Goal: Information Seeking & Learning: Learn about a topic

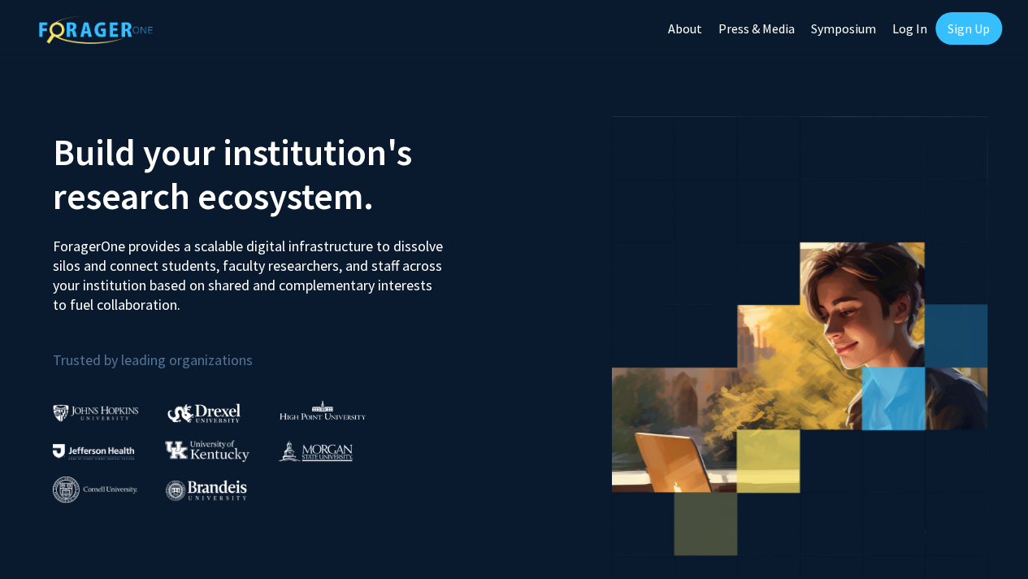
click at [907, 28] on link "Log In" at bounding box center [909, 28] width 51 height 57
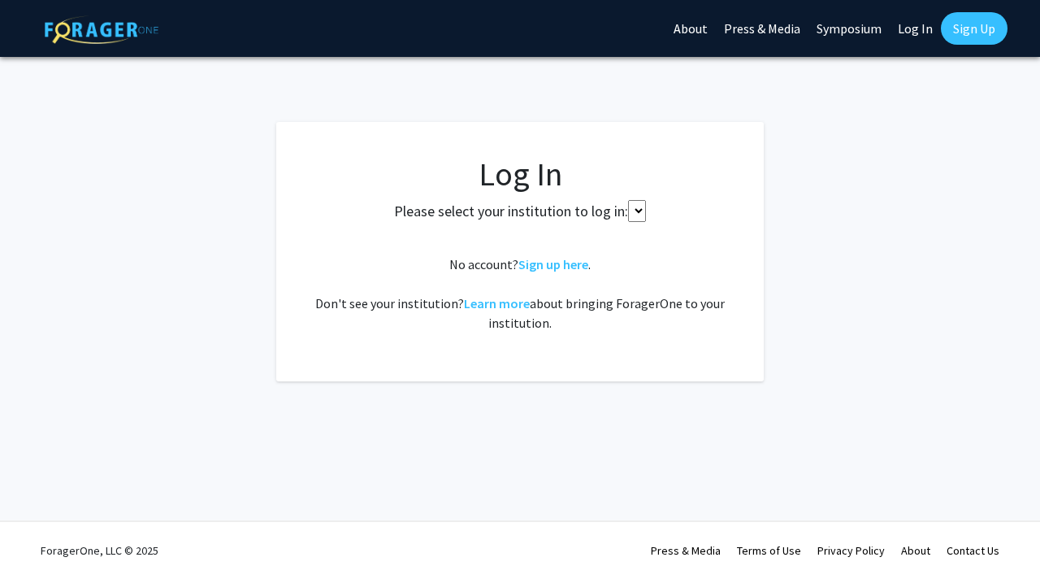
select select
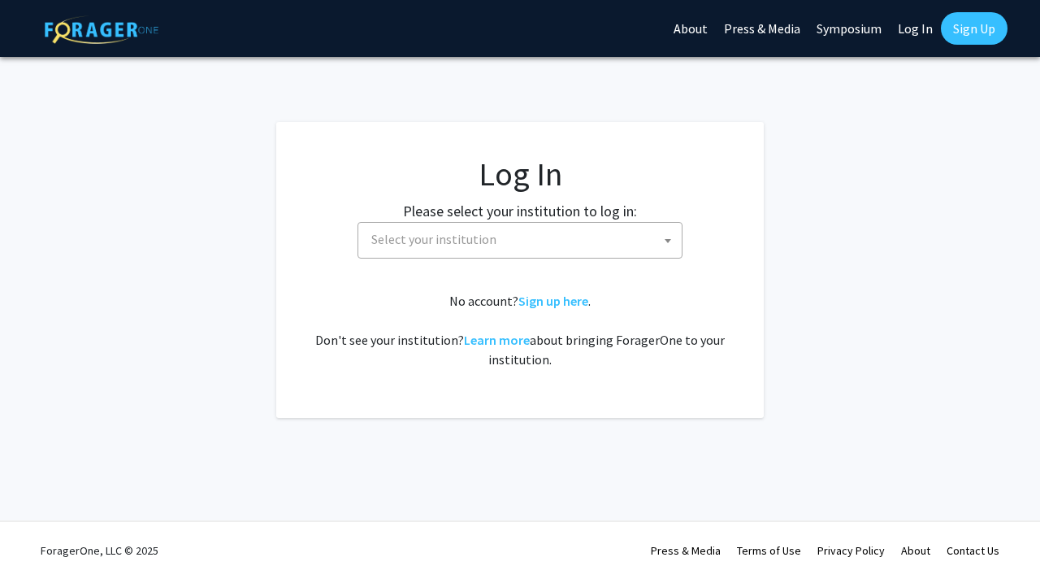
click at [547, 249] on span "Select your institution" at bounding box center [523, 239] width 317 height 33
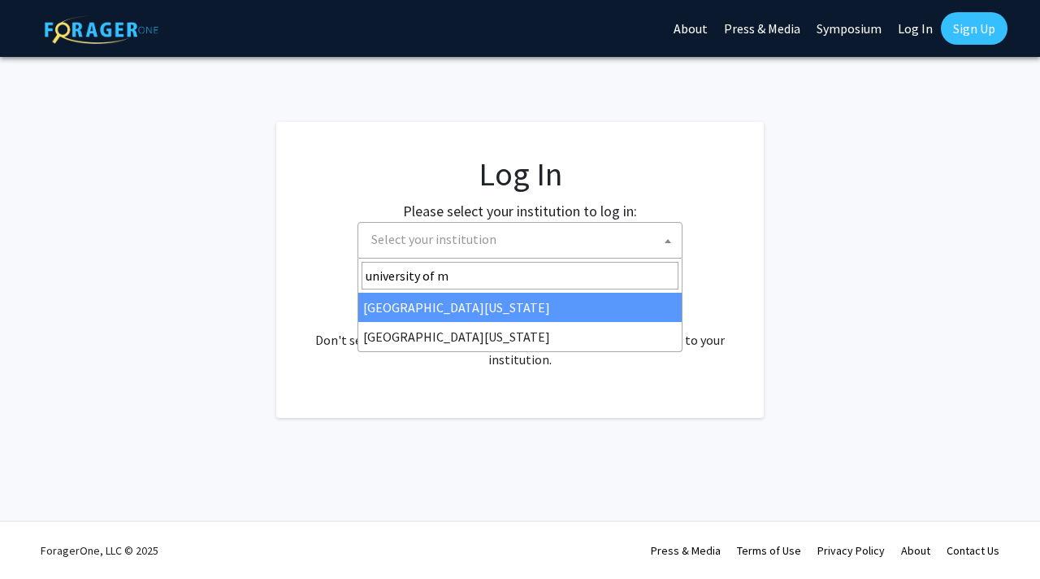
type input "[GEOGRAPHIC_DATA]"
select select "31"
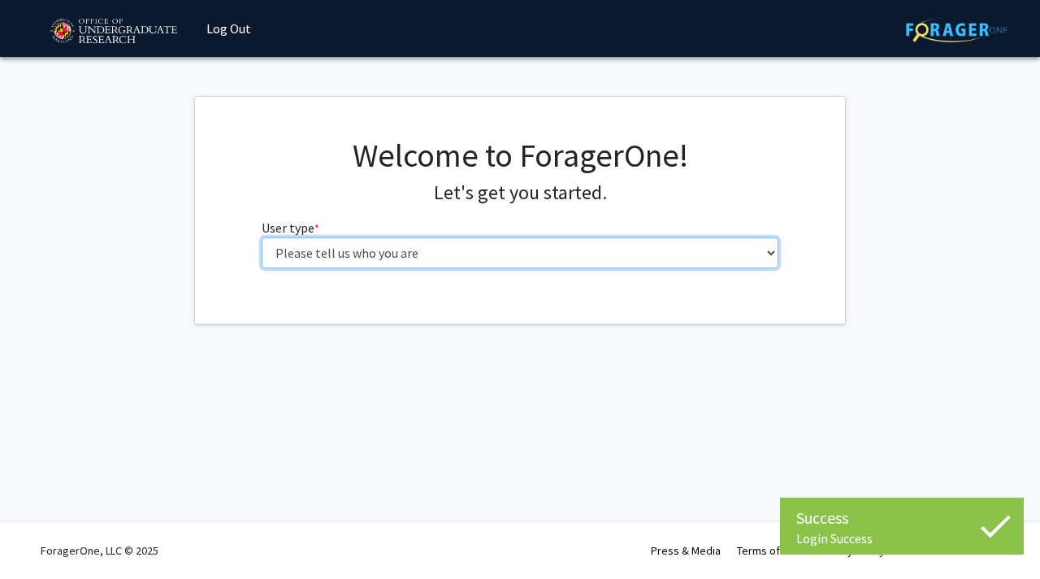
click at [445, 258] on select "Please tell us who you are Undergraduate Student Master's Student Doctoral Cand…" at bounding box center [521, 252] width 518 height 31
select select "1: undergrad"
click at [262, 237] on select "Please tell us who you are Undergraduate Student Master's Student Doctoral Cand…" at bounding box center [521, 252] width 518 height 31
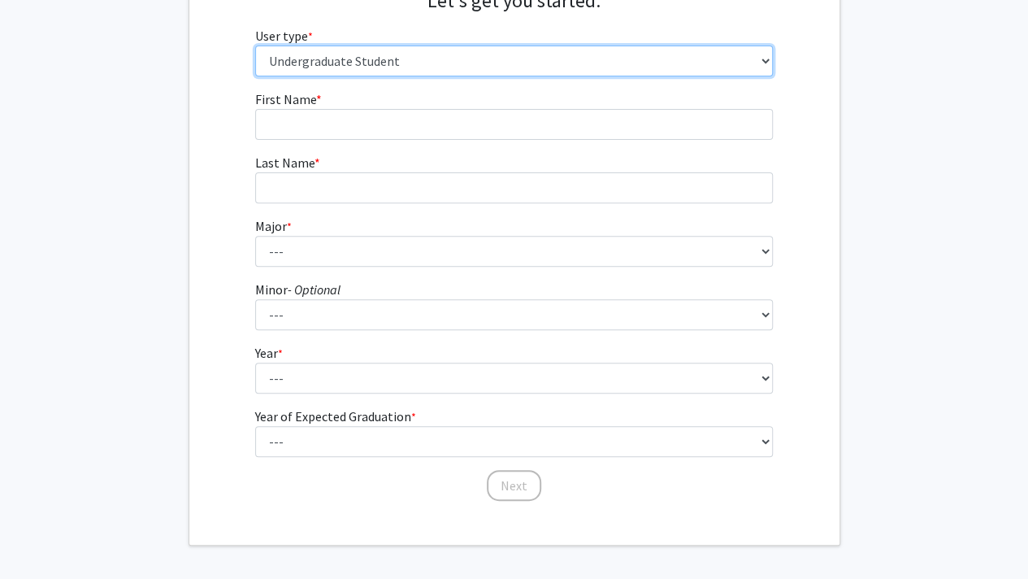
scroll to position [191, 0]
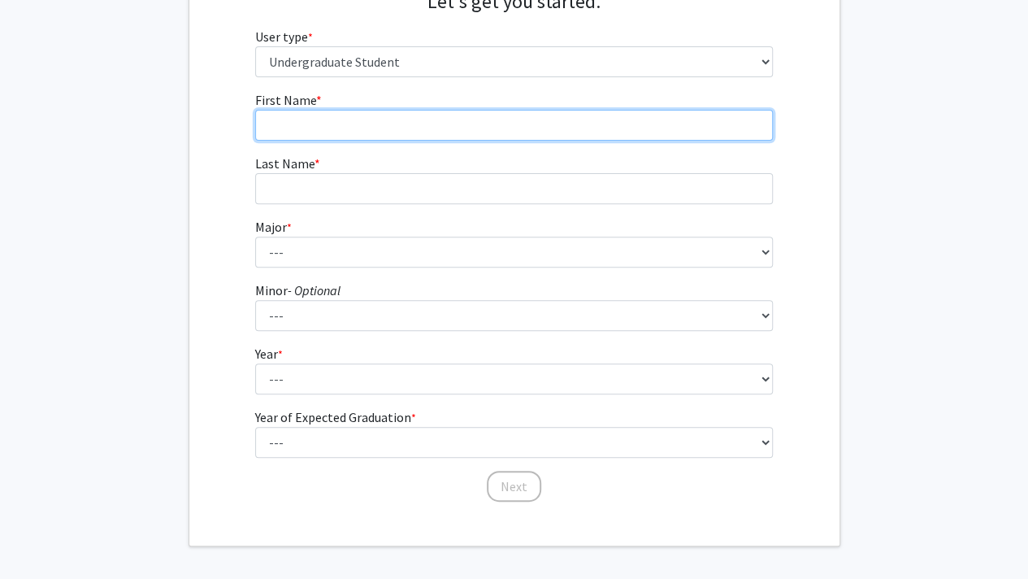
click at [343, 110] on input "First Name * required" at bounding box center [514, 125] width 518 height 31
type input "Allison"
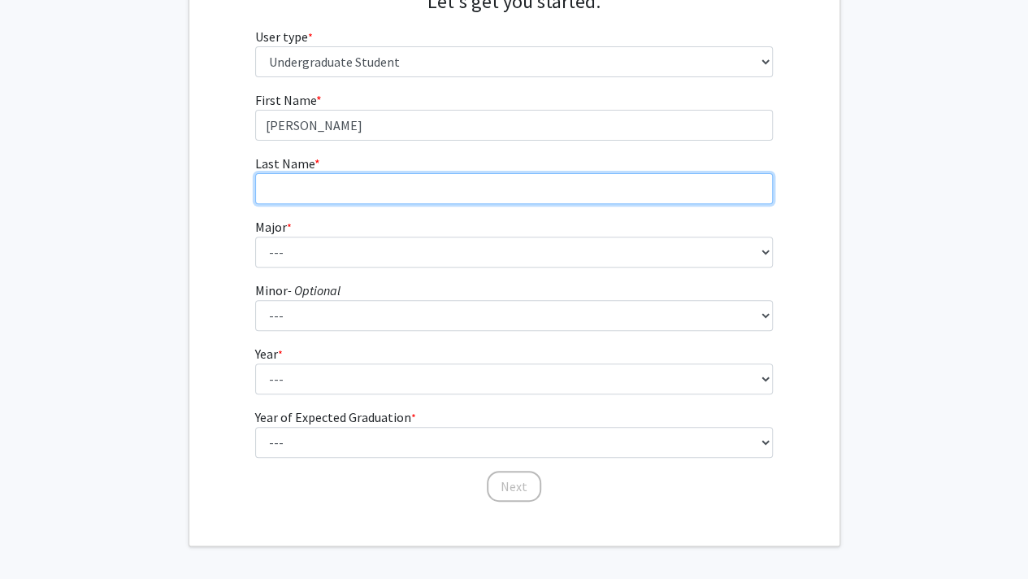
click at [301, 196] on input "Last Name * required" at bounding box center [514, 188] width 518 height 31
type input "Hiller"
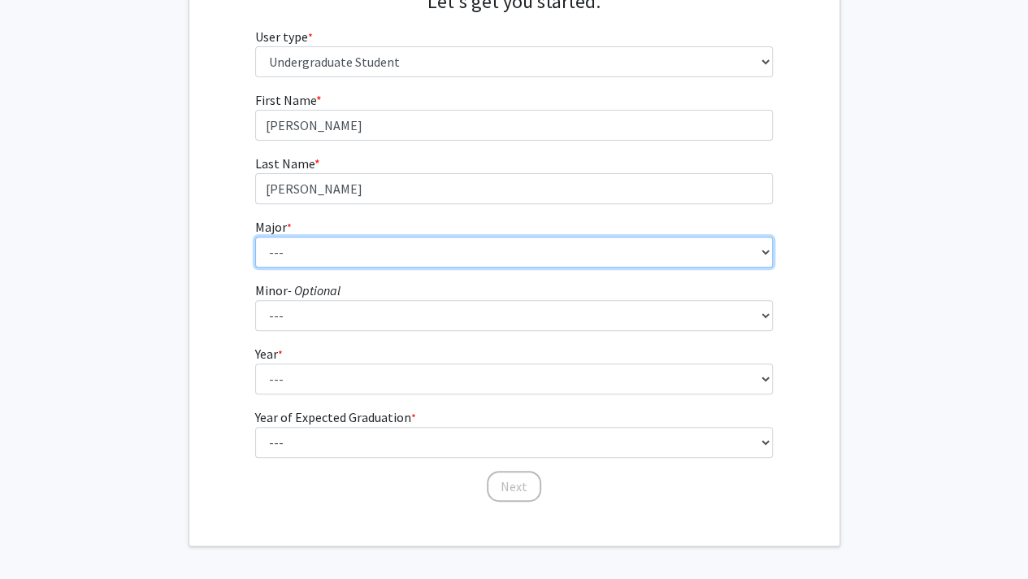
click at [297, 238] on select "--- Accounting Aerospace Engineering African American and Africana Studies Agri…" at bounding box center [514, 251] width 518 height 31
select select "70: 2371"
click at [255, 236] on select "--- Accounting Aerospace Engineering African American and Africana Studies Agri…" at bounding box center [514, 251] width 518 height 31
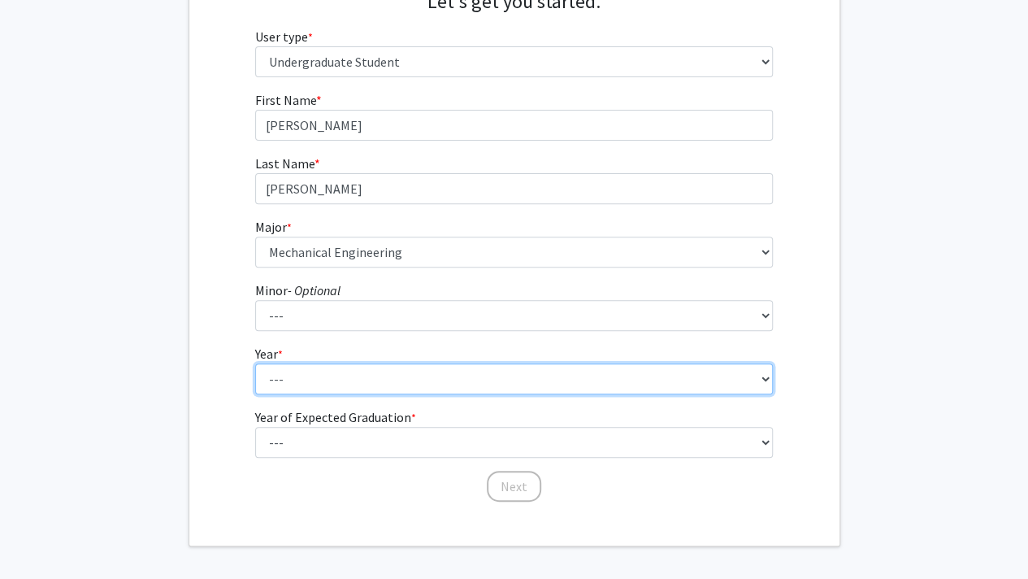
click at [305, 379] on select "--- First-year Sophomore Junior Senior Postbaccalaureate Certificate" at bounding box center [514, 378] width 518 height 31
select select "2: sophomore"
click at [255, 363] on select "--- First-year Sophomore Junior Senior Postbaccalaureate Certificate" at bounding box center [514, 378] width 518 height 31
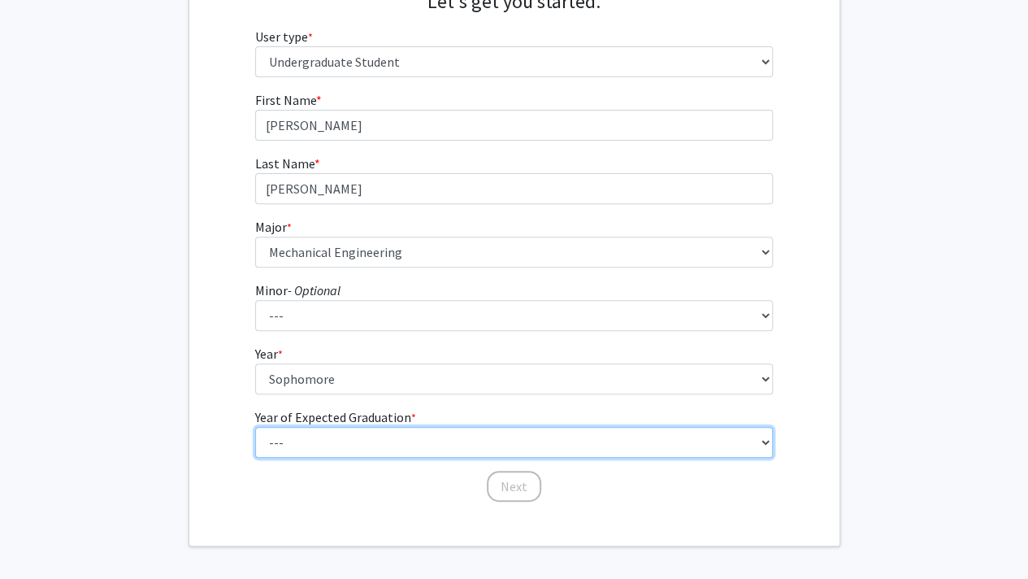
click at [314, 435] on select "--- 2025 2026 2027 2028 2029 2030 2031 2032 2033 2034" at bounding box center [514, 442] width 518 height 31
select select "4: 2028"
click at [255, 427] on select "--- 2025 2026 2027 2028 2029 2030 2031 2032 2033 2034" at bounding box center [514, 442] width 518 height 31
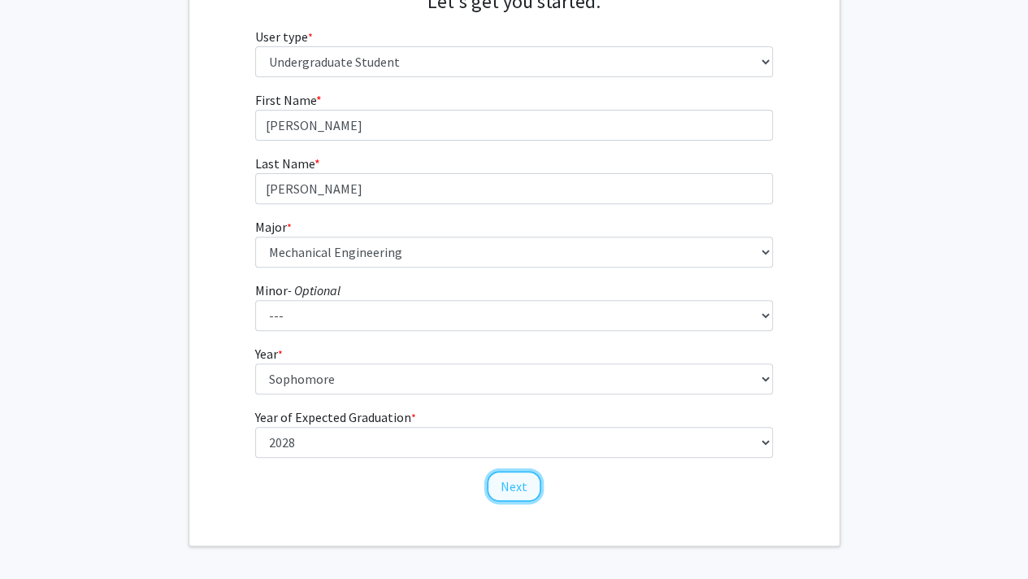
click at [518, 484] on button "Next" at bounding box center [514, 486] width 54 height 31
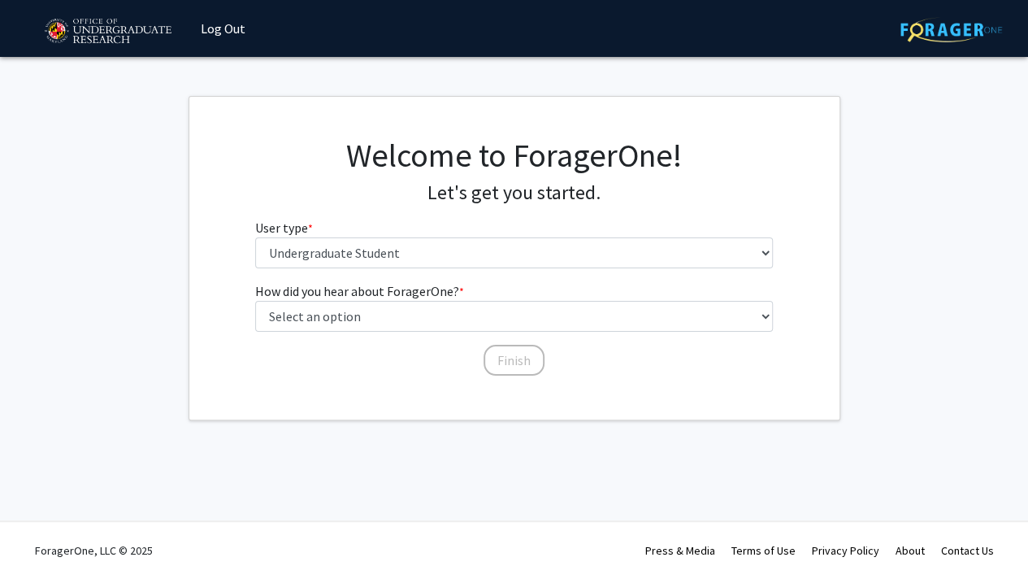
scroll to position [0, 0]
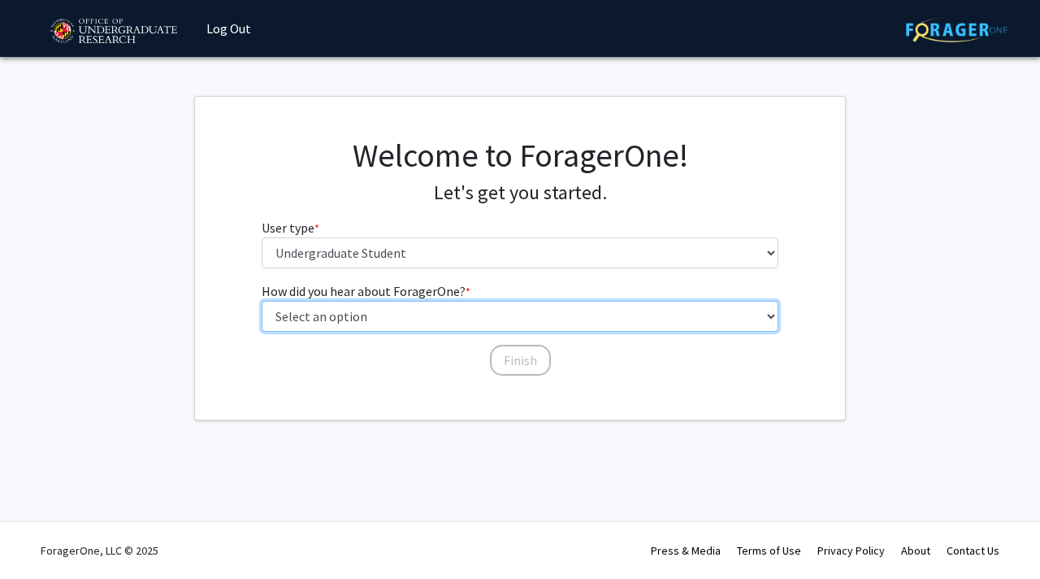
click at [484, 310] on select "Select an option Peer/student recommendation Faculty/staff recommendation Unive…" at bounding box center [521, 316] width 518 height 31
select select "1: peer_recommendation"
click at [262, 301] on select "Select an option Peer/student recommendation Faculty/staff recommendation Unive…" at bounding box center [521, 316] width 518 height 31
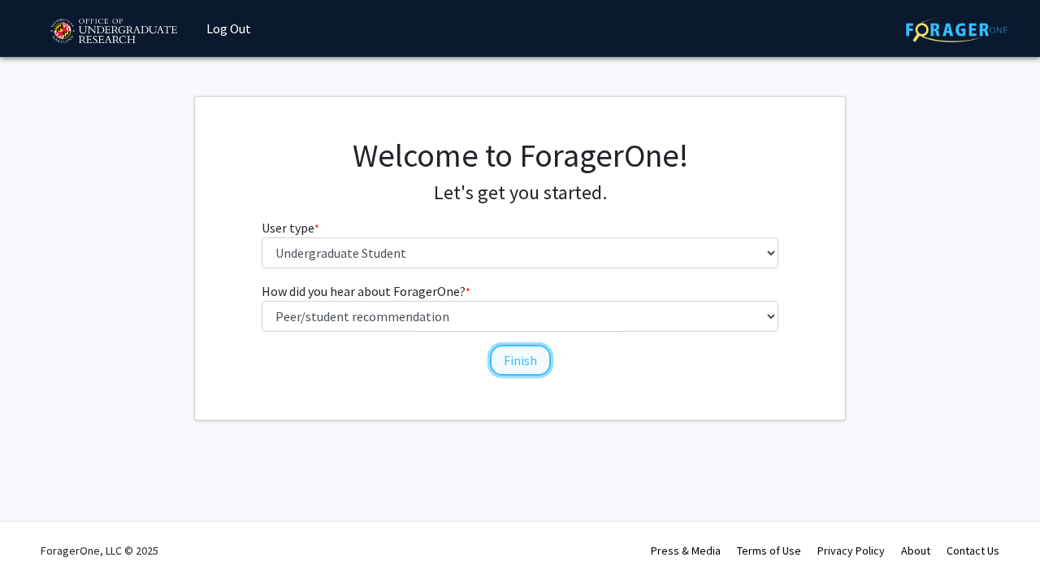
click at [523, 371] on button "Finish" at bounding box center [520, 360] width 61 height 31
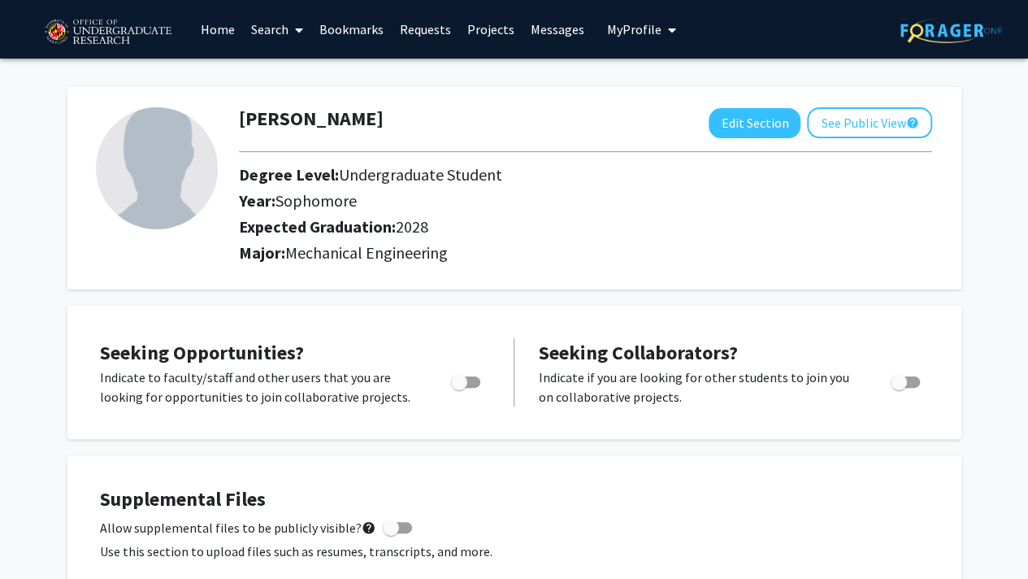
click at [272, 32] on link "Search" at bounding box center [277, 29] width 68 height 57
click at [306, 76] on span "Faculty/Staff" at bounding box center [302, 75] width 119 height 33
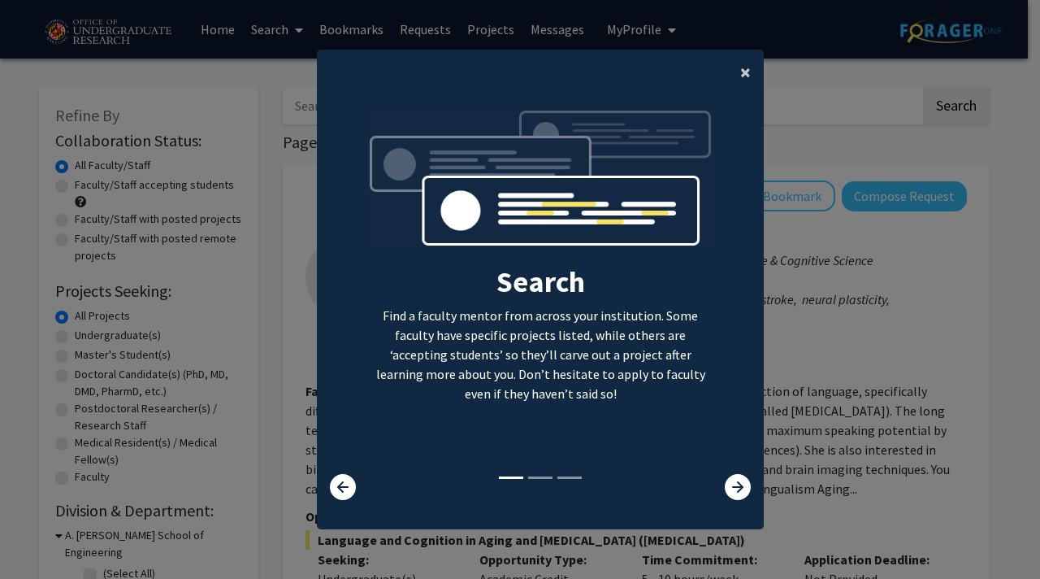
click at [731, 75] on button "×" at bounding box center [745, 73] width 37 height 46
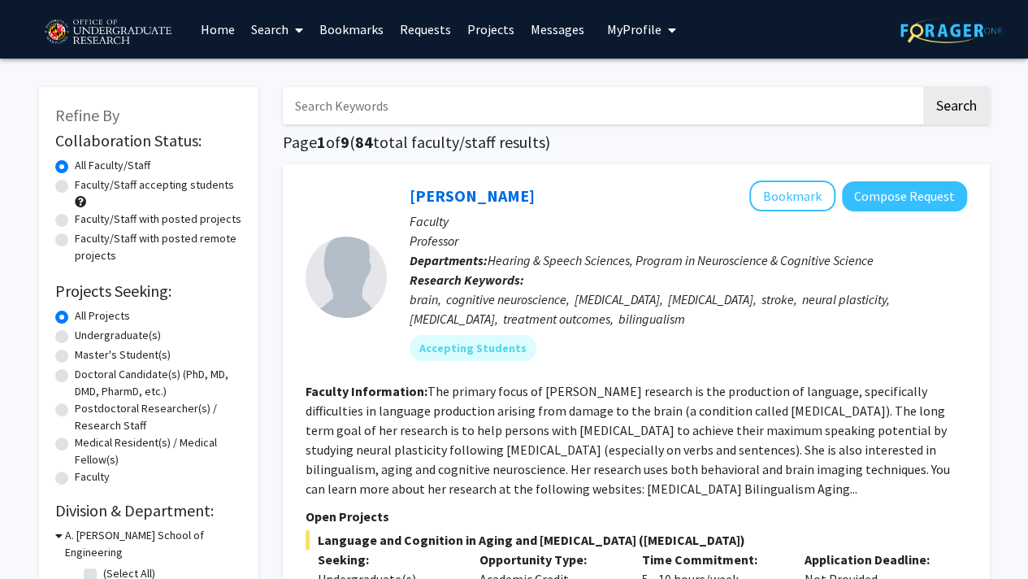
scroll to position [1, 0]
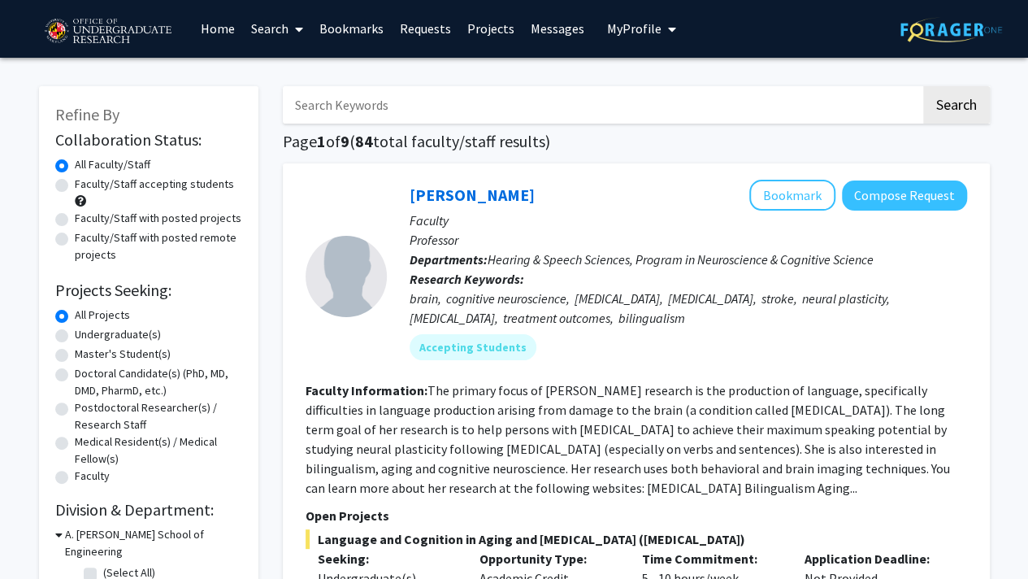
click at [527, 118] on input "Search Keywords" at bounding box center [602, 104] width 638 height 37
click at [923, 86] on button "Search" at bounding box center [956, 104] width 67 height 37
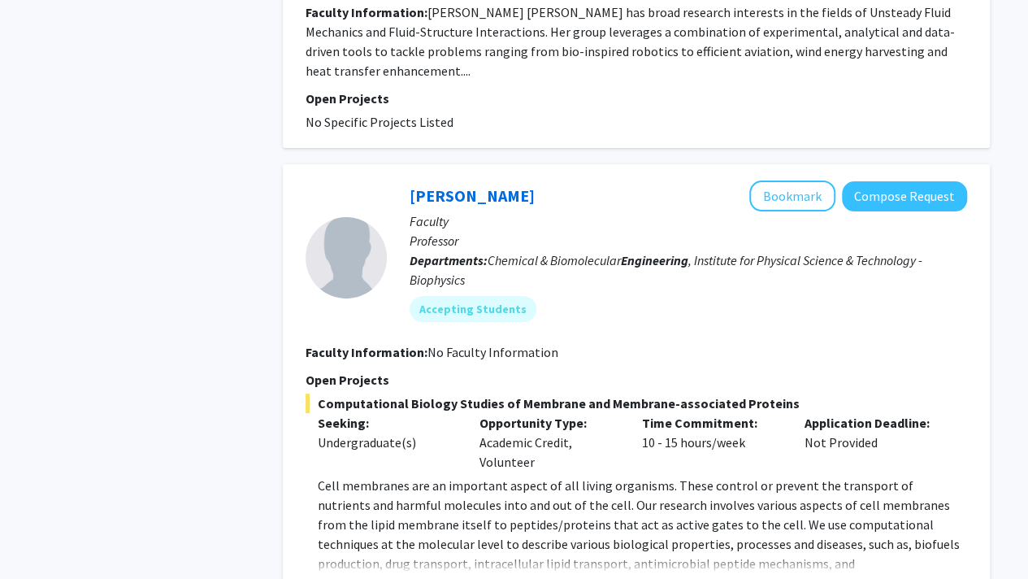
scroll to position [3402, 0]
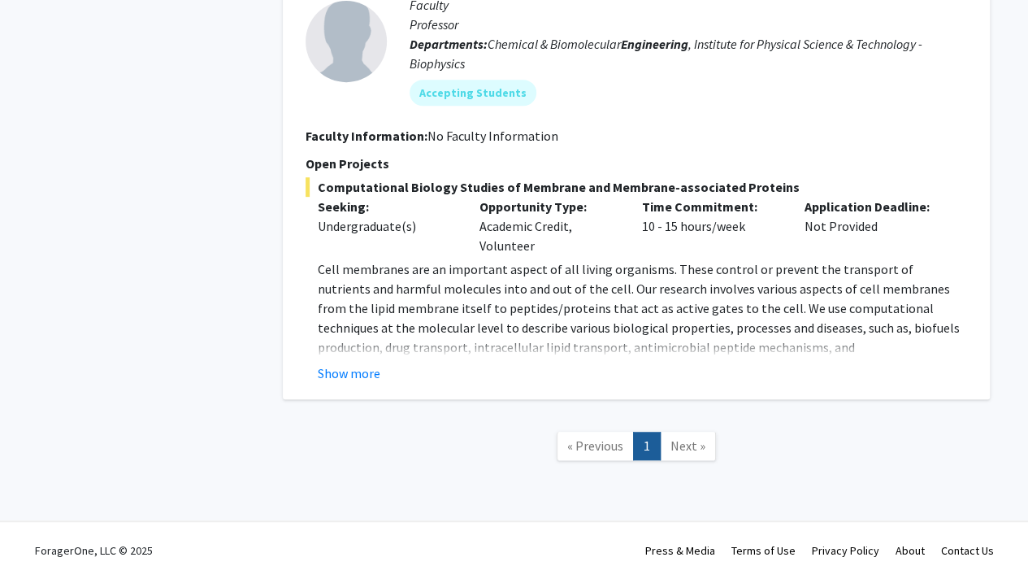
click at [686, 449] on span "Next »" at bounding box center [687, 445] width 35 height 16
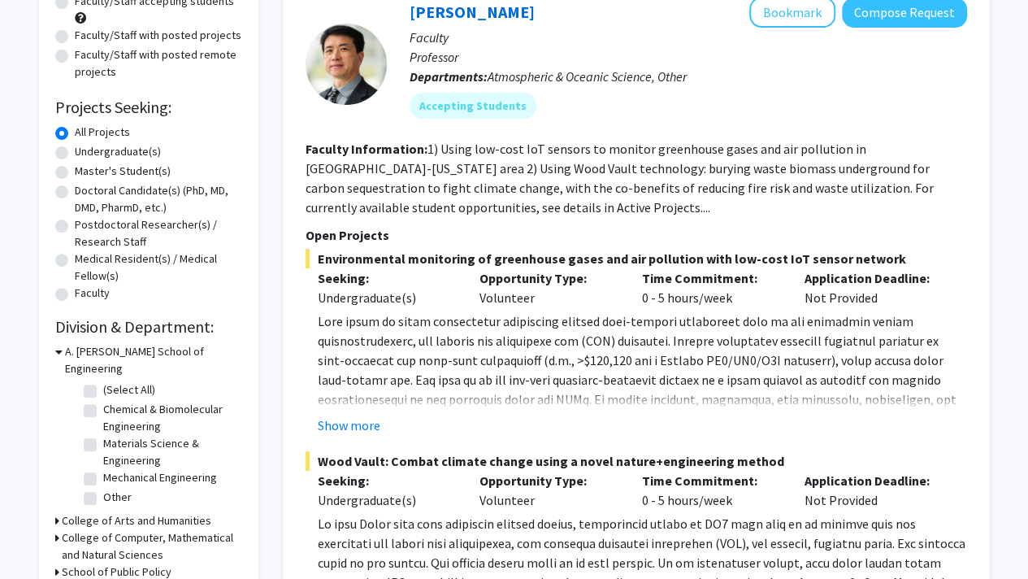
scroll to position [0, 0]
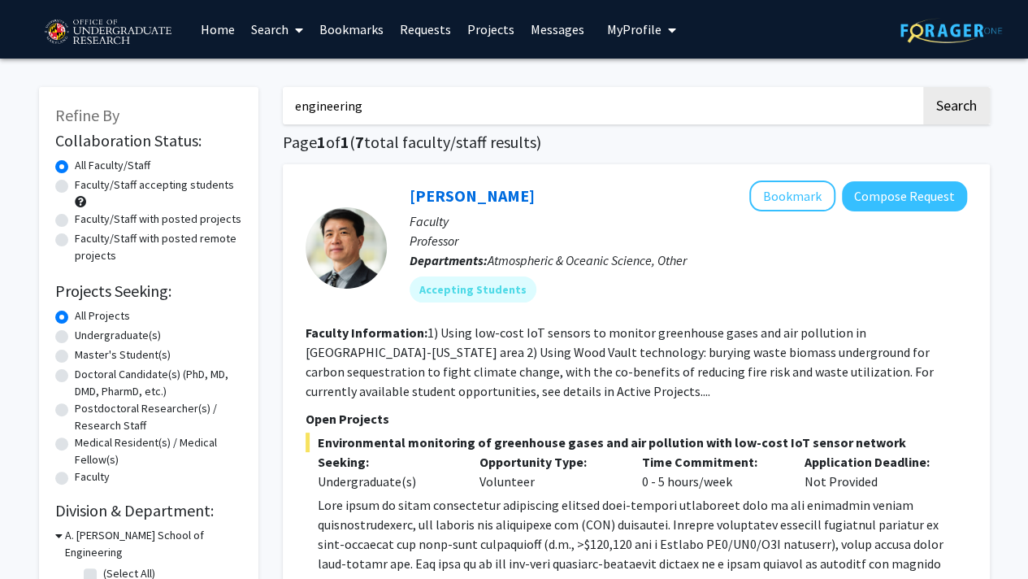
click at [434, 92] on input "engineering" at bounding box center [602, 105] width 638 height 37
drag, startPoint x: 434, startPoint y: 92, endPoint x: 242, endPoint y: 98, distance: 191.9
type input "mechanical engineeing"
click at [923, 87] on button "Search" at bounding box center [956, 105] width 67 height 37
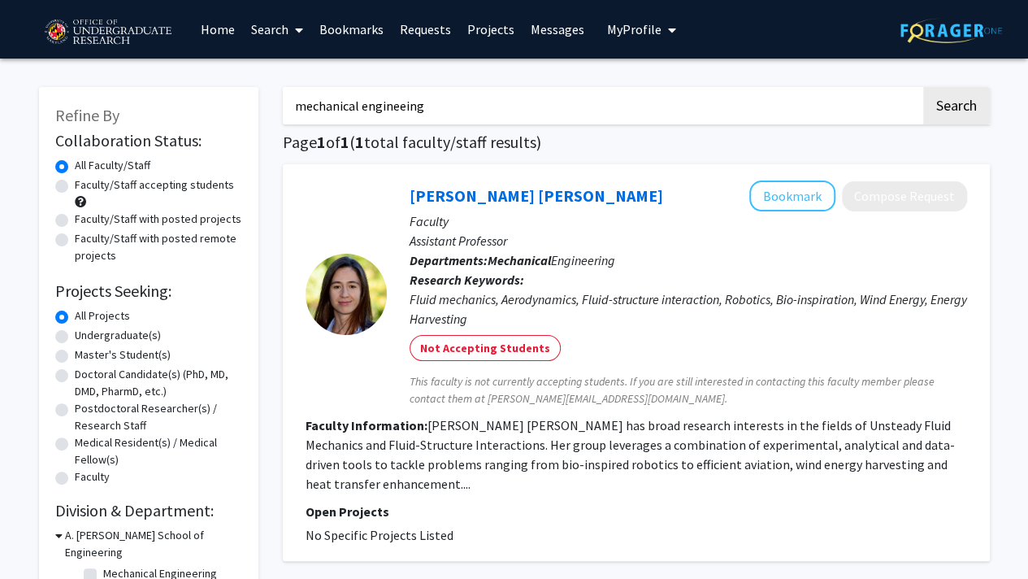
click at [75, 188] on label "Faculty/Staff accepting students" at bounding box center [154, 184] width 159 height 17
click at [75, 187] on input "Faculty/Staff accepting students" at bounding box center [80, 181] width 11 height 11
radio input "true"
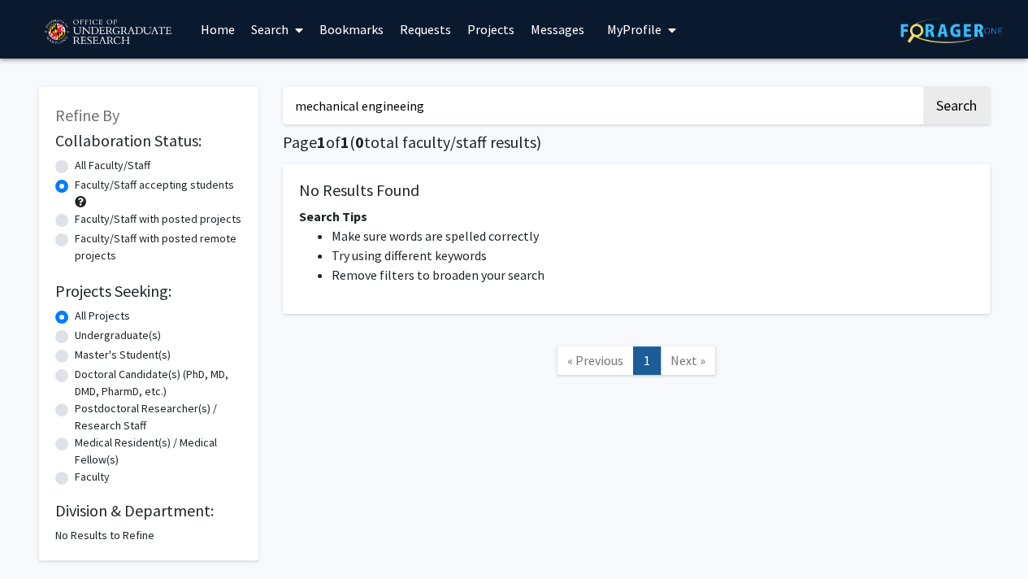
click at [409, 28] on link "Requests" at bounding box center [425, 29] width 67 height 57
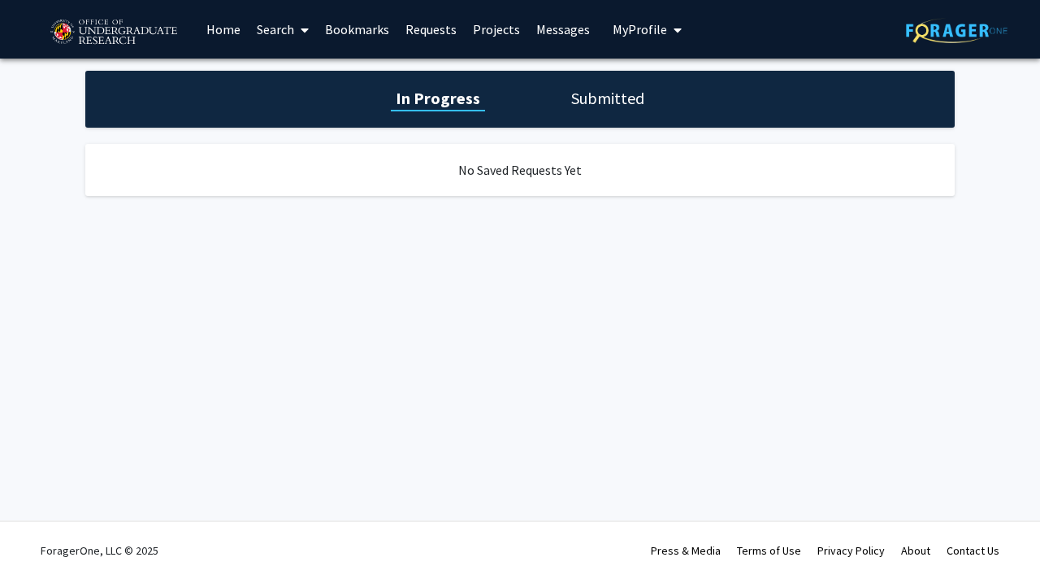
click at [348, 33] on link "Bookmarks" at bounding box center [357, 29] width 80 height 57
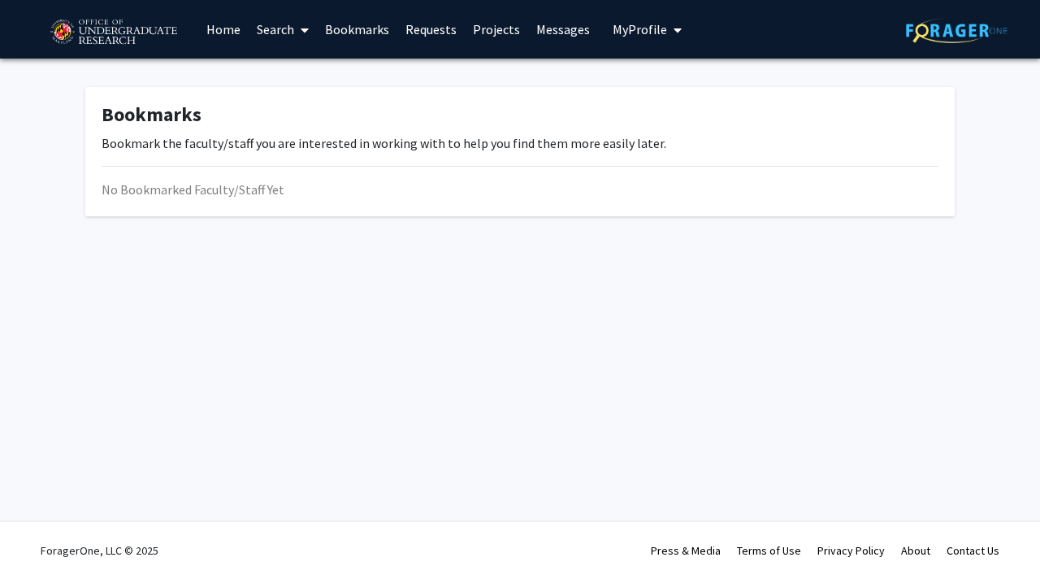
click at [291, 35] on link "Search" at bounding box center [283, 29] width 68 height 57
click at [315, 103] on span "Students" at bounding box center [298, 107] width 99 height 33
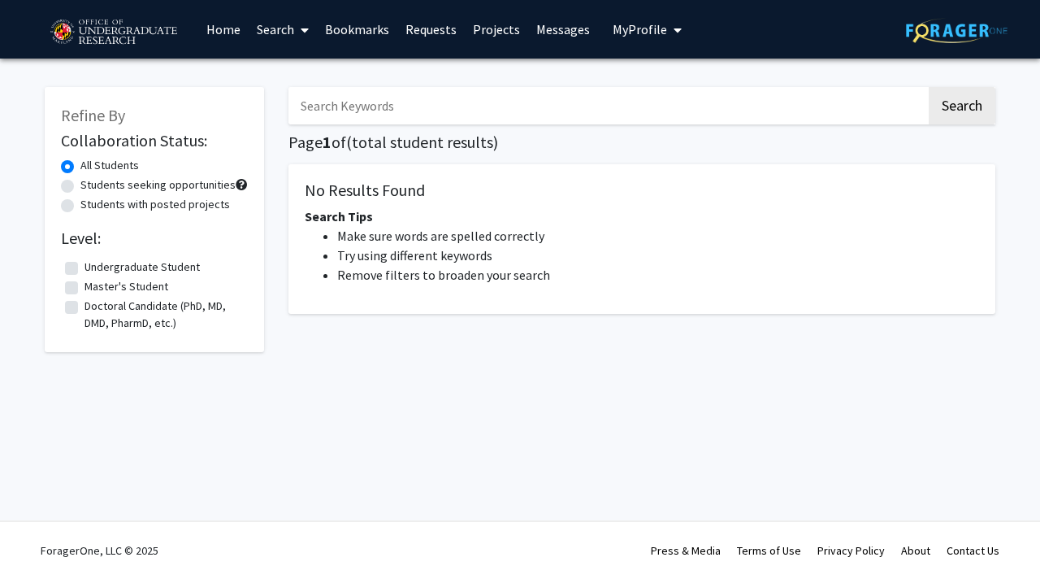
click at [363, 112] on input "Search Keywords" at bounding box center [607, 105] width 638 height 37
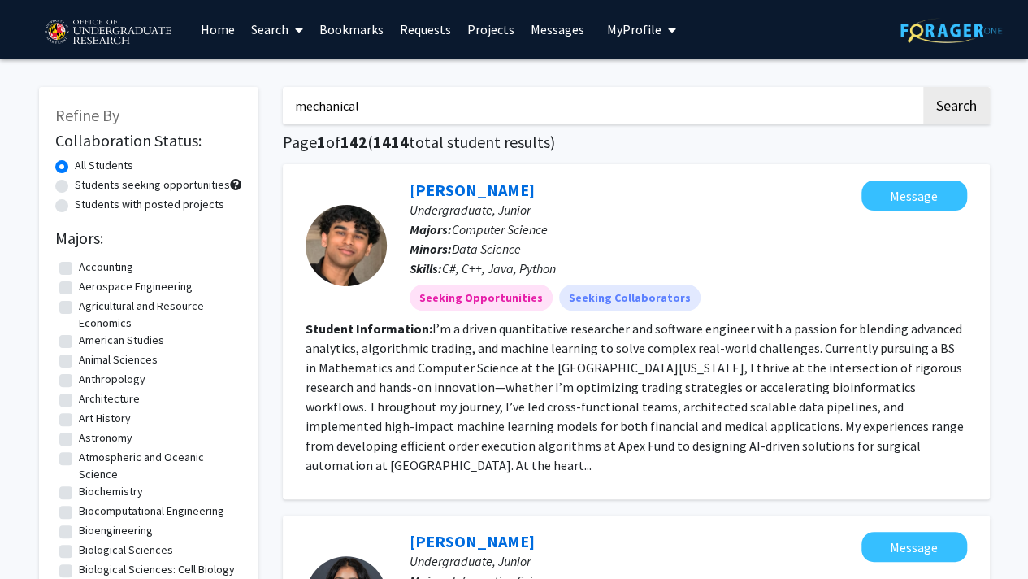
type input "mechanical"
click at [923, 87] on button "Search" at bounding box center [956, 105] width 67 height 37
